Goal: Information Seeking & Learning: Learn about a topic

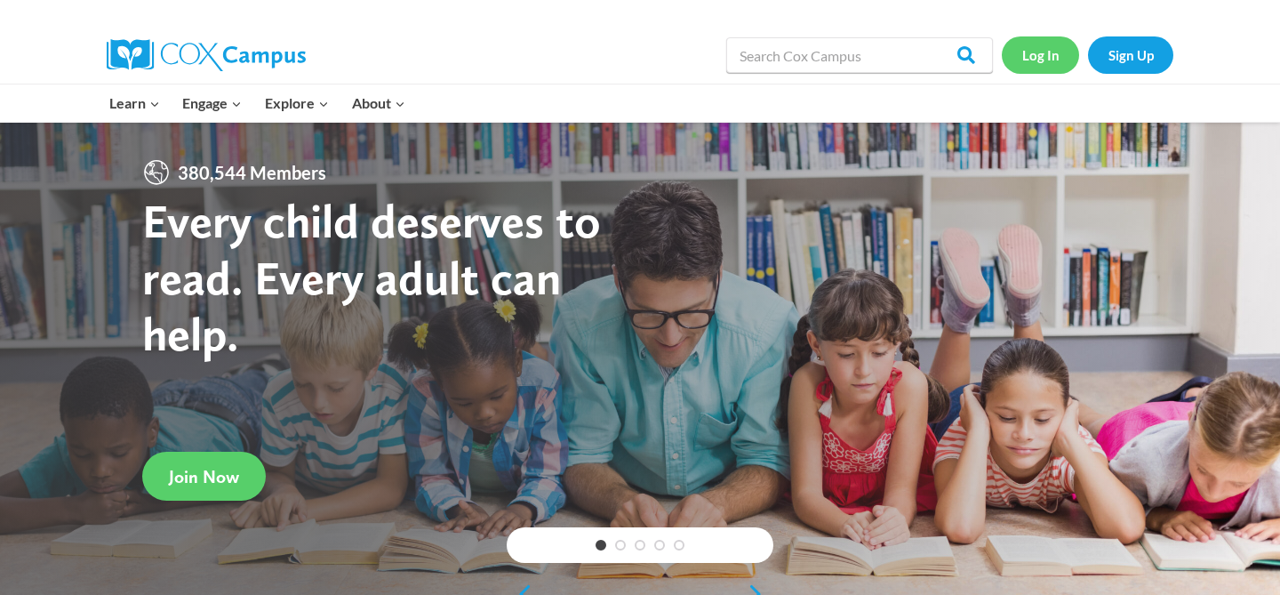
click at [1045, 53] on link "Log In" at bounding box center [1040, 54] width 77 height 36
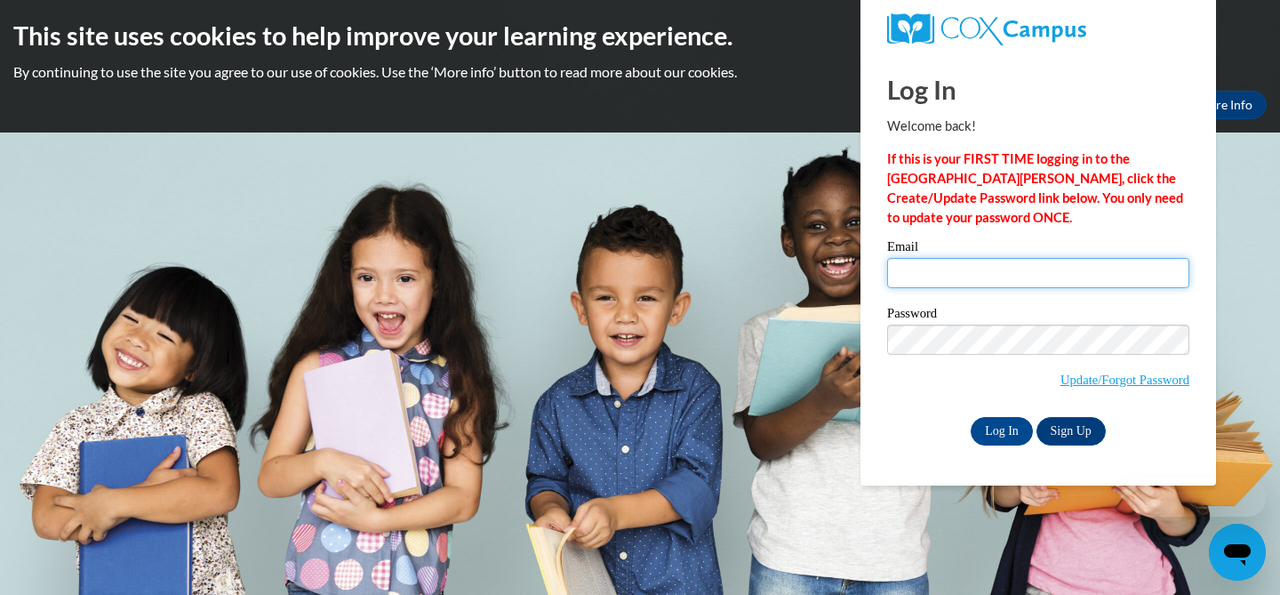
type input "[EMAIL_ADDRESS][DOMAIN_NAME]"
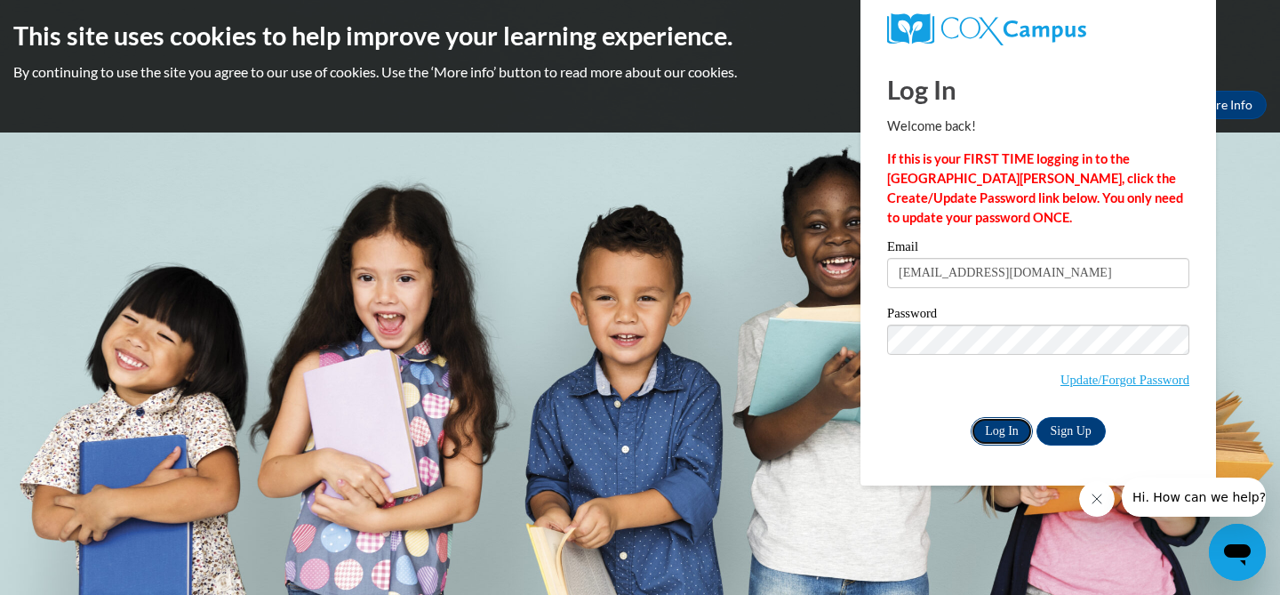
click at [985, 429] on input "Log In" at bounding box center [1002, 431] width 62 height 28
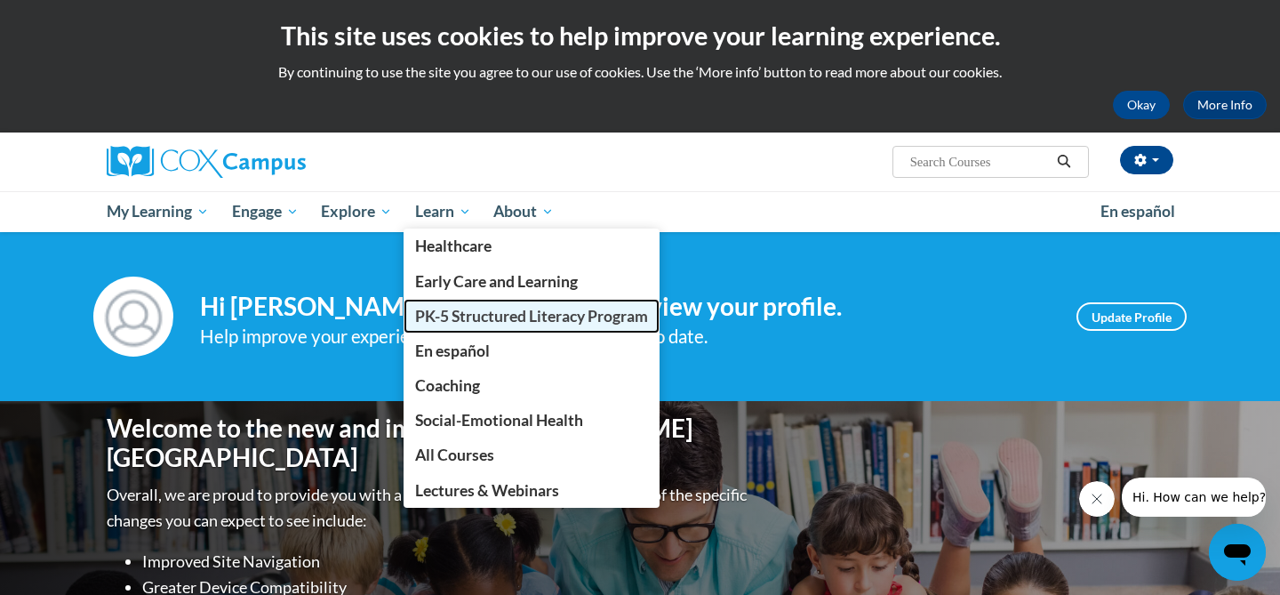
click at [468, 319] on span "PK-5 Structured Literacy Program" at bounding box center [531, 316] width 233 height 19
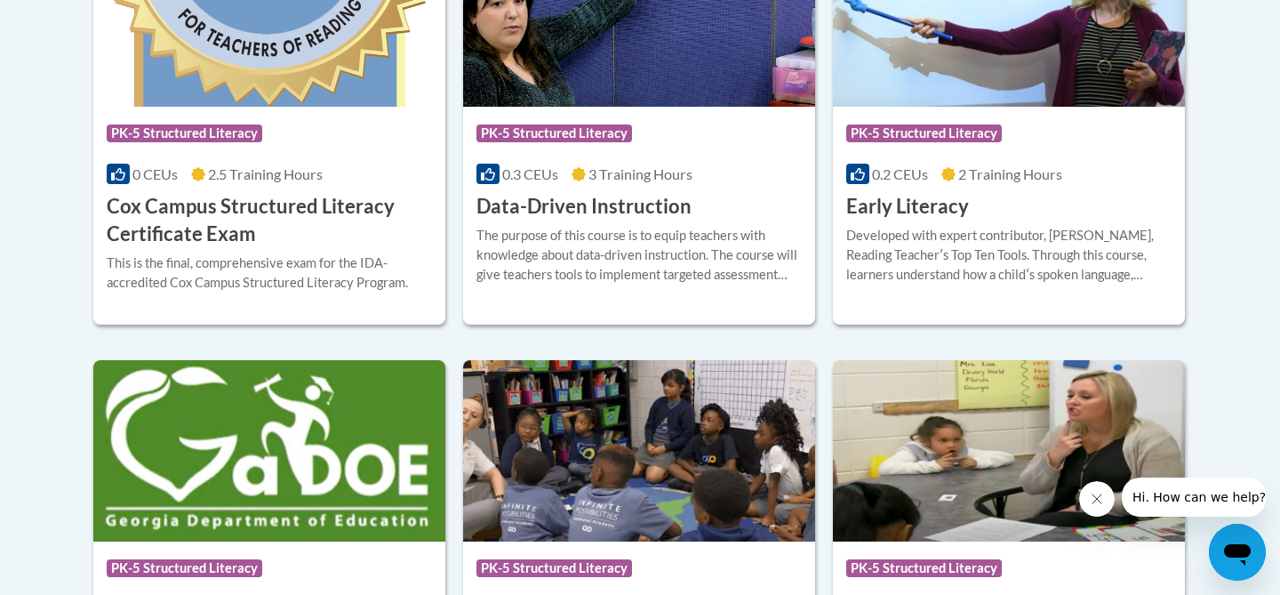
scroll to position [890, 0]
